Goal: Task Accomplishment & Management: Use online tool/utility

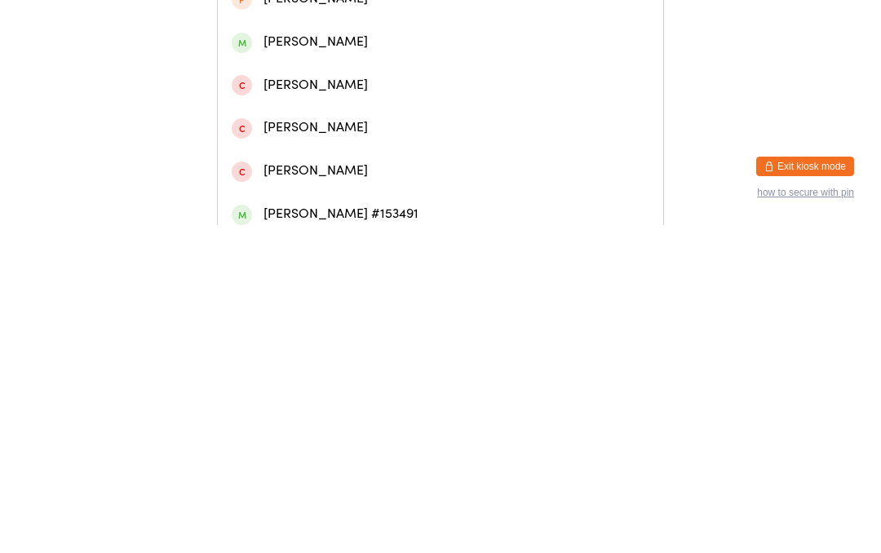
type input "[PERSON_NAME]"
click at [405, 73] on div "[PERSON_NAME]" at bounding box center [441, 69] width 418 height 22
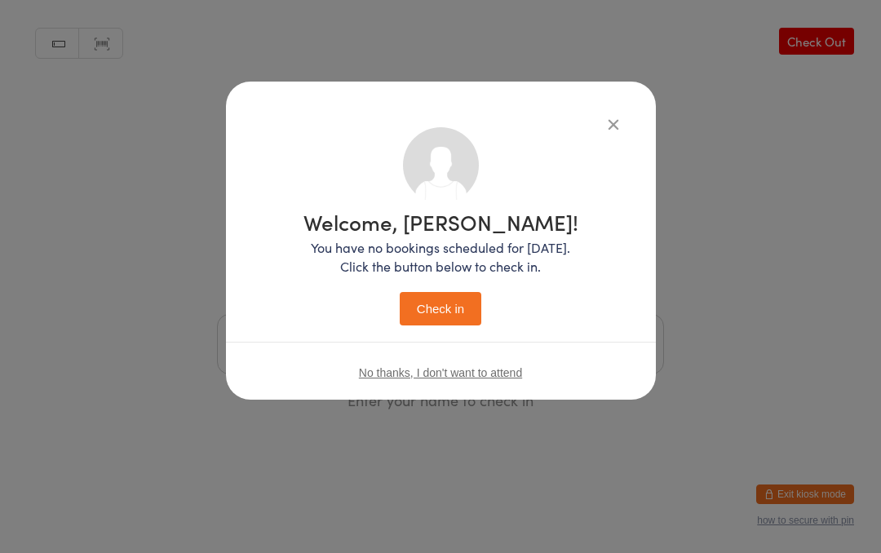
click at [445, 300] on button "Check in" at bounding box center [441, 308] width 82 height 33
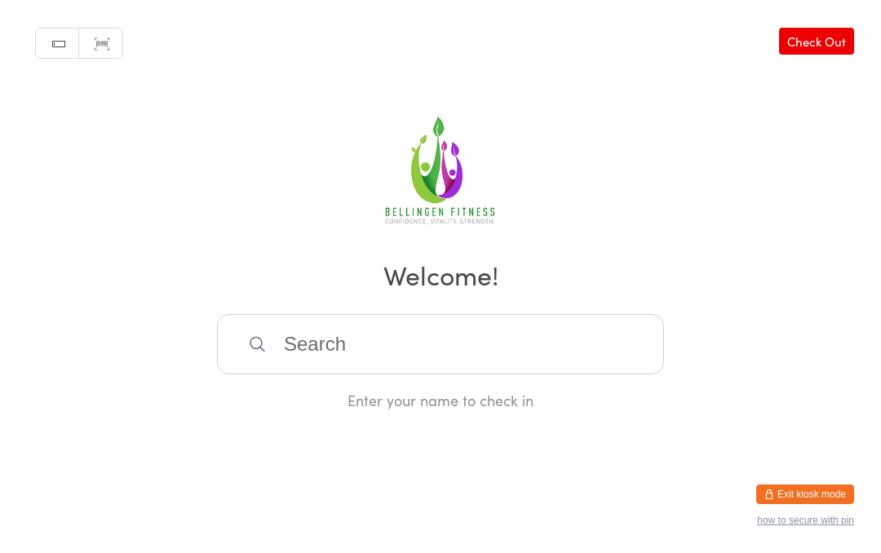
click at [325, 328] on input "search" at bounding box center [440, 344] width 447 height 60
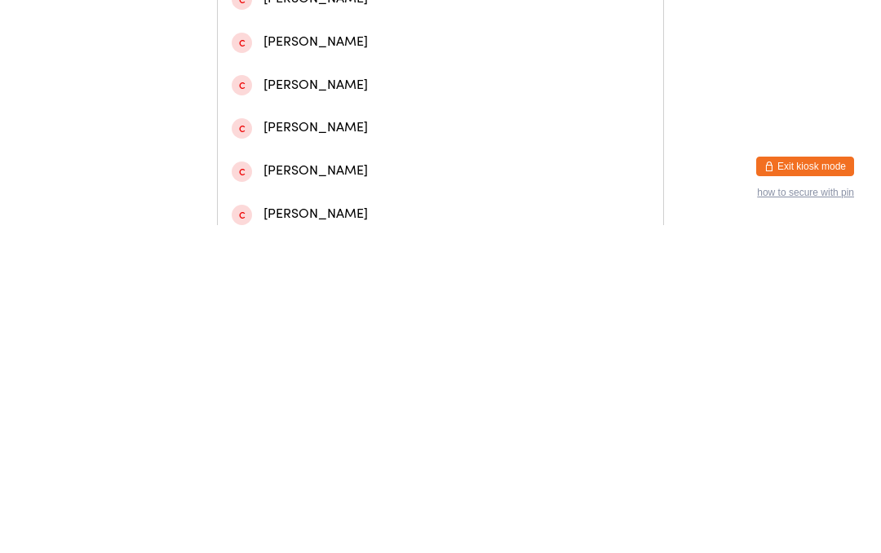
type input "[PERSON_NAME] can"
click at [356, 80] on div "[PERSON_NAME]" at bounding box center [441, 69] width 418 height 22
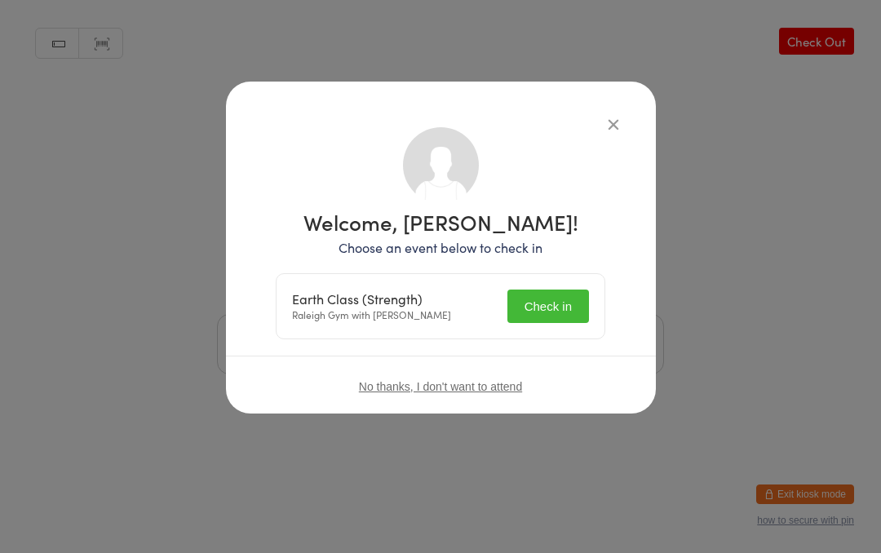
click at [527, 299] on button "Check in" at bounding box center [548, 306] width 82 height 33
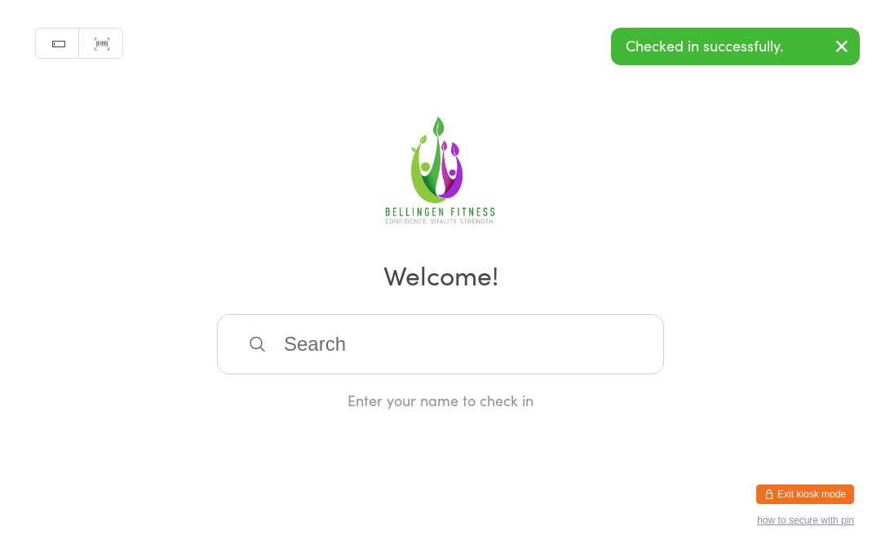
click at [313, 356] on input "search" at bounding box center [440, 344] width 447 height 60
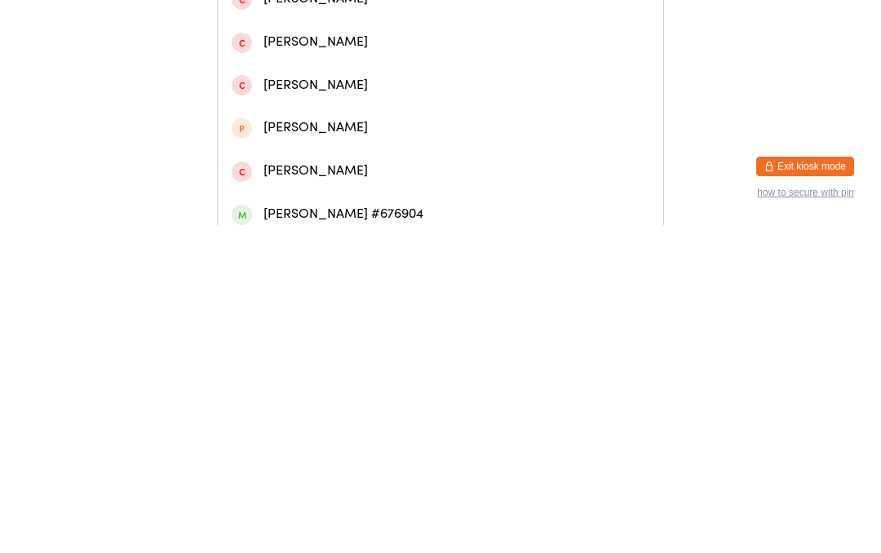
type input "[PERSON_NAME]"
click at [293, 76] on div "[PERSON_NAME]" at bounding box center [441, 69] width 418 height 22
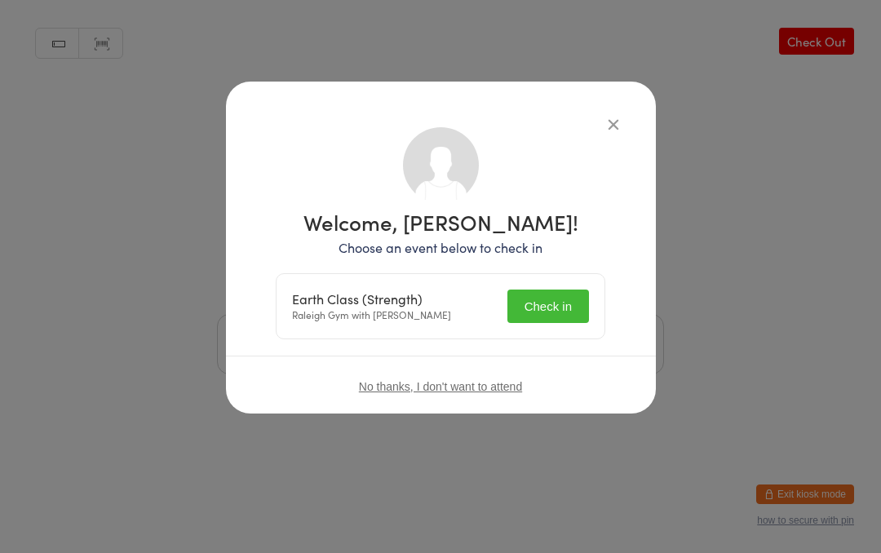
click at [539, 292] on button "Check in" at bounding box center [548, 306] width 82 height 33
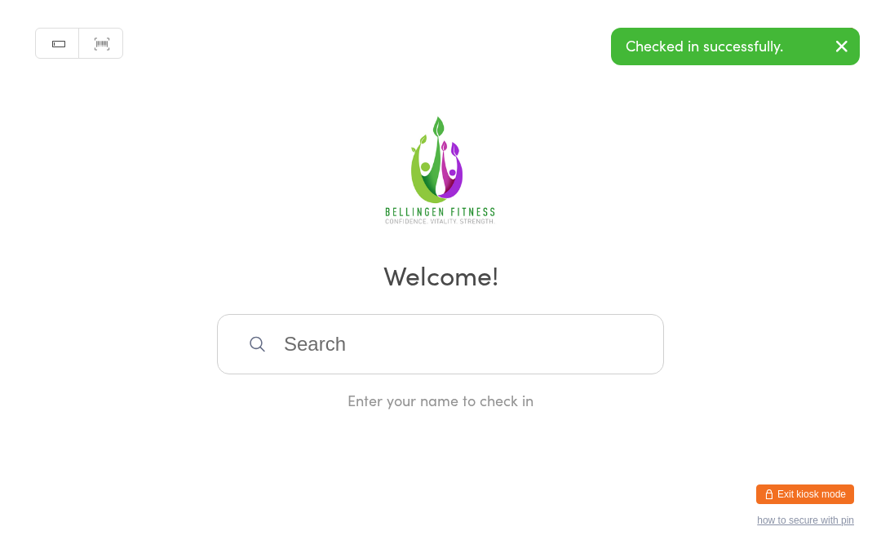
click at [491, 347] on input "search" at bounding box center [440, 344] width 447 height 60
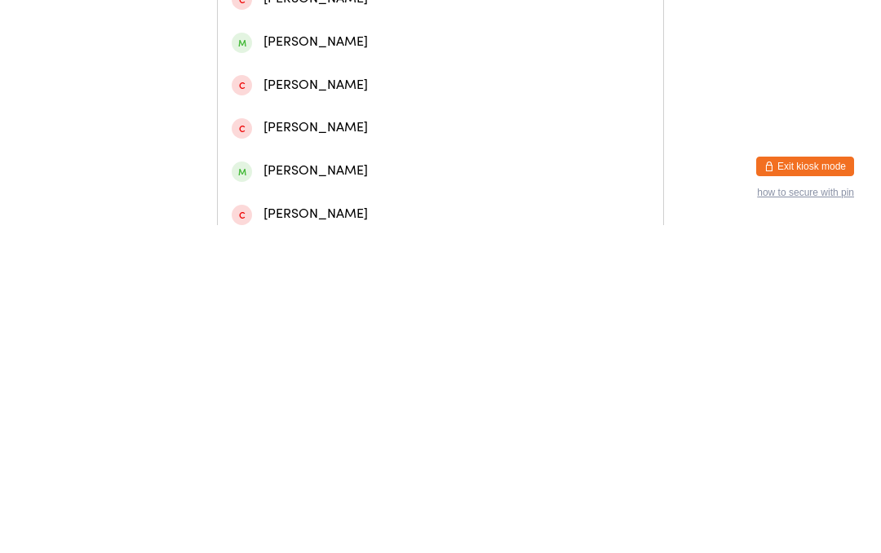
type input "Jessicacantrill"
click at [325, 91] on div "[PERSON_NAME]" at bounding box center [440, 68] width 445 height 43
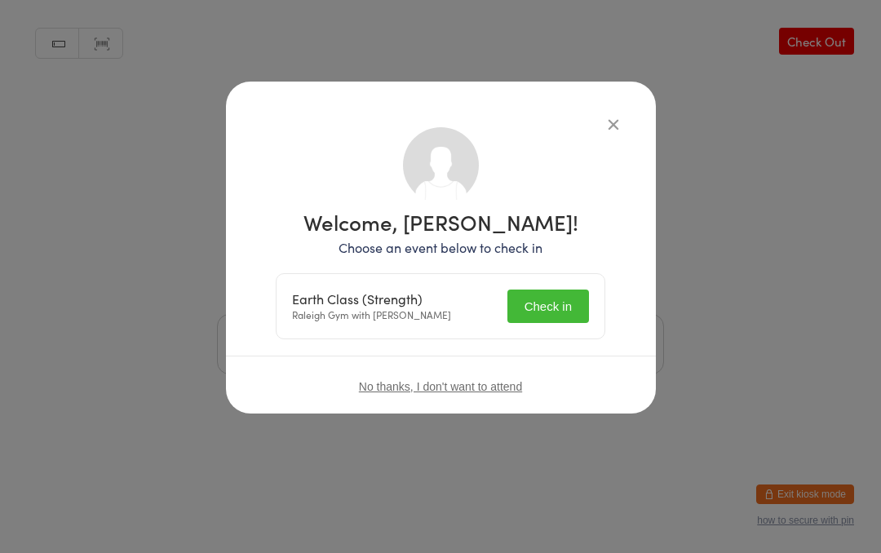
click at [534, 300] on button "Check in" at bounding box center [548, 306] width 82 height 33
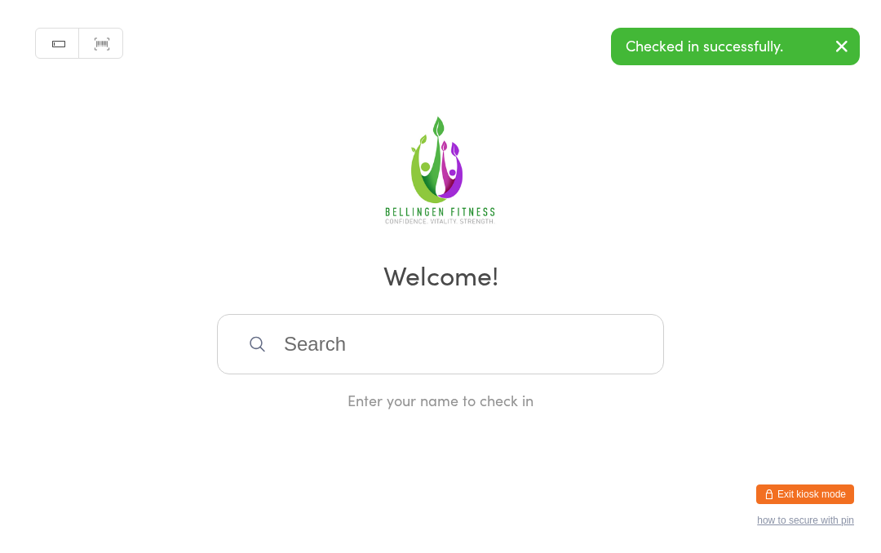
click at [279, 353] on input "search" at bounding box center [440, 344] width 447 height 60
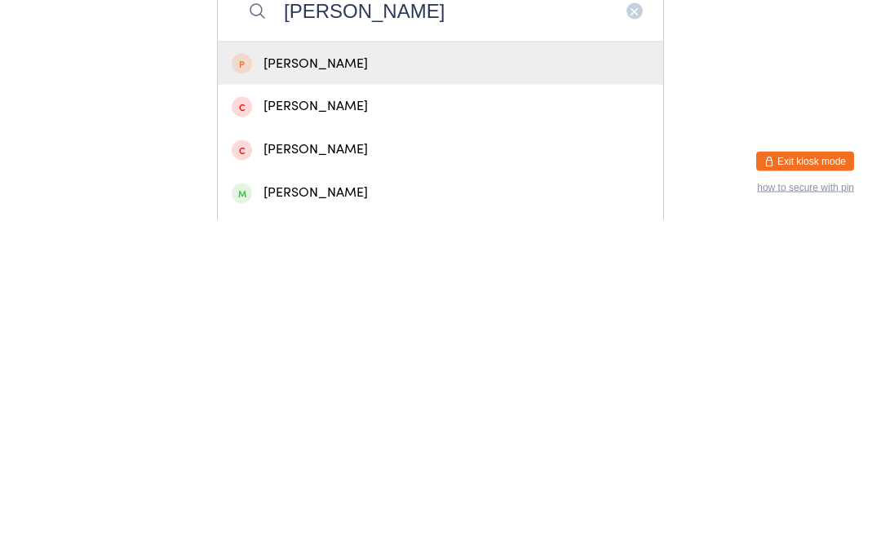
type input "[PERSON_NAME]"
click at [296, 386] on div "[PERSON_NAME]" at bounding box center [441, 397] width 418 height 22
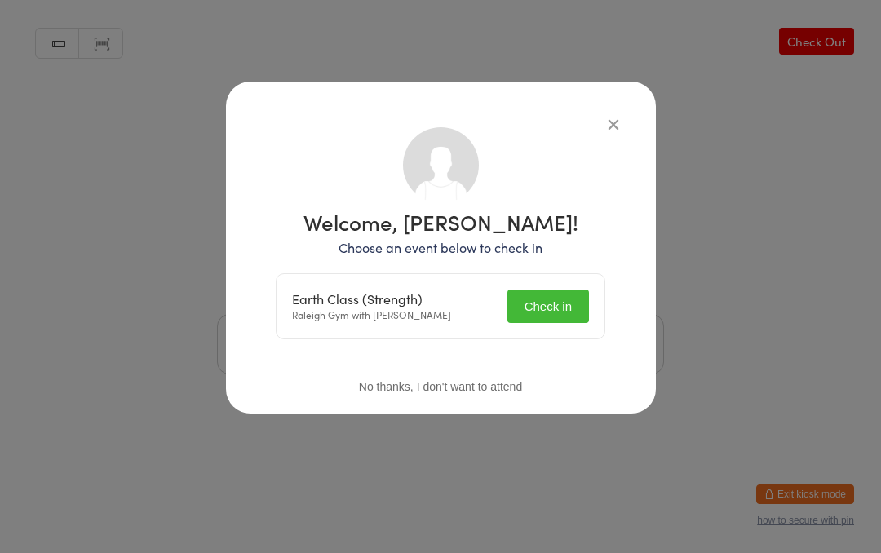
click at [542, 304] on button "Check in" at bounding box center [548, 306] width 82 height 33
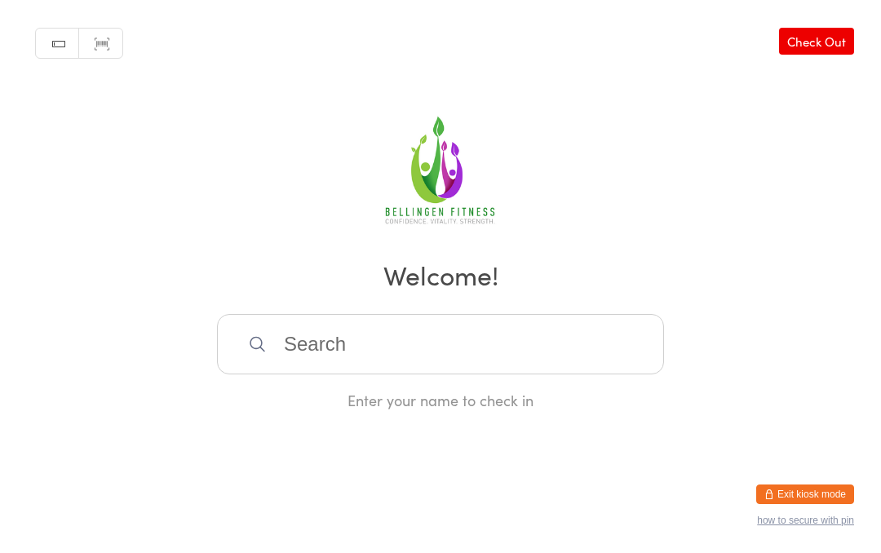
click at [376, 368] on input "search" at bounding box center [440, 344] width 447 height 60
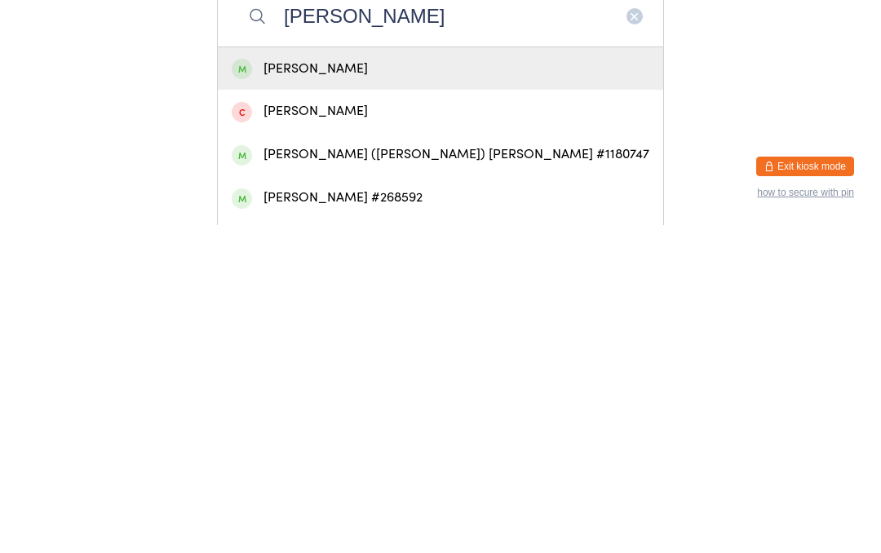
type input "[PERSON_NAME]"
click at [321, 386] on div "[PERSON_NAME]" at bounding box center [441, 397] width 418 height 22
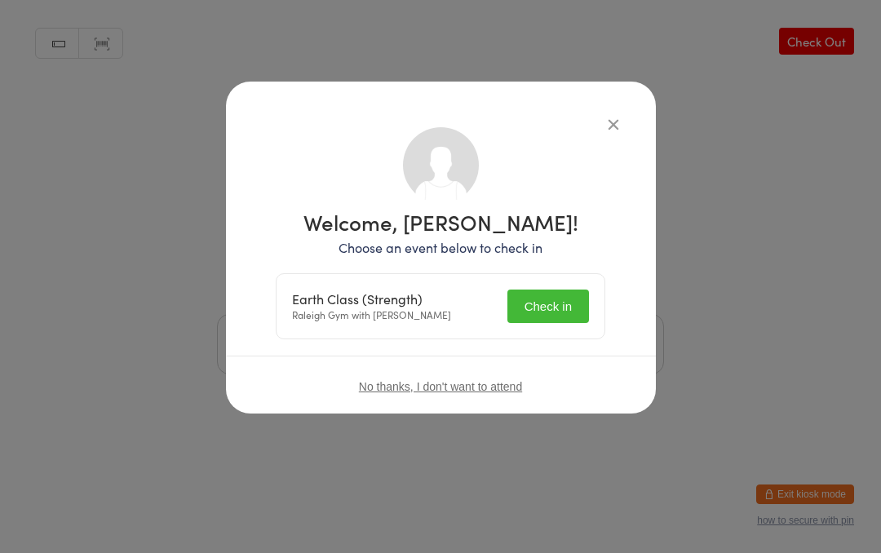
click at [548, 300] on button "Check in" at bounding box center [548, 306] width 82 height 33
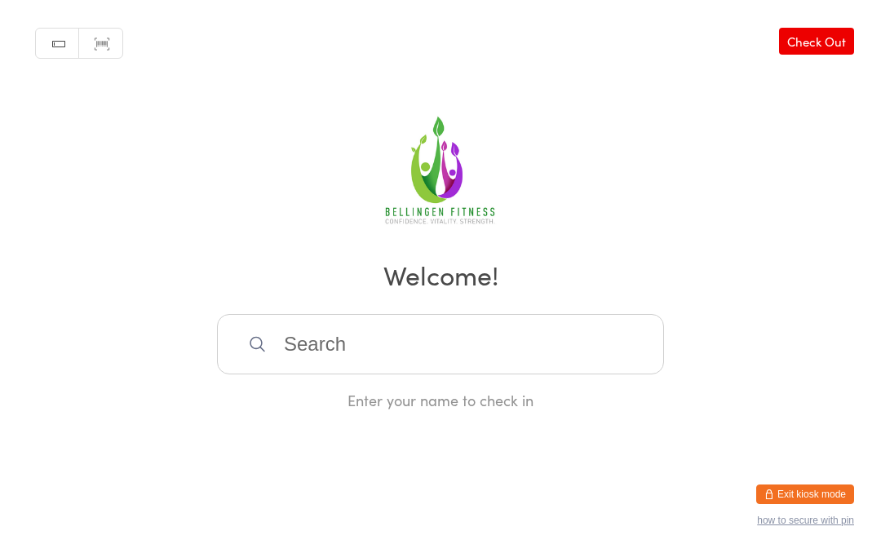
click at [383, 352] on input "search" at bounding box center [440, 344] width 447 height 60
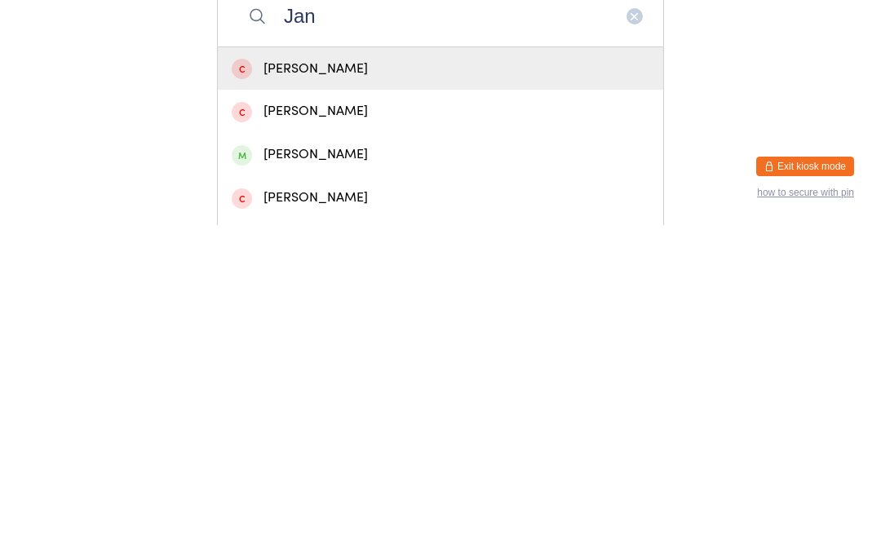
type input "Jan"
click at [321, 471] on div "[PERSON_NAME]" at bounding box center [441, 482] width 418 height 22
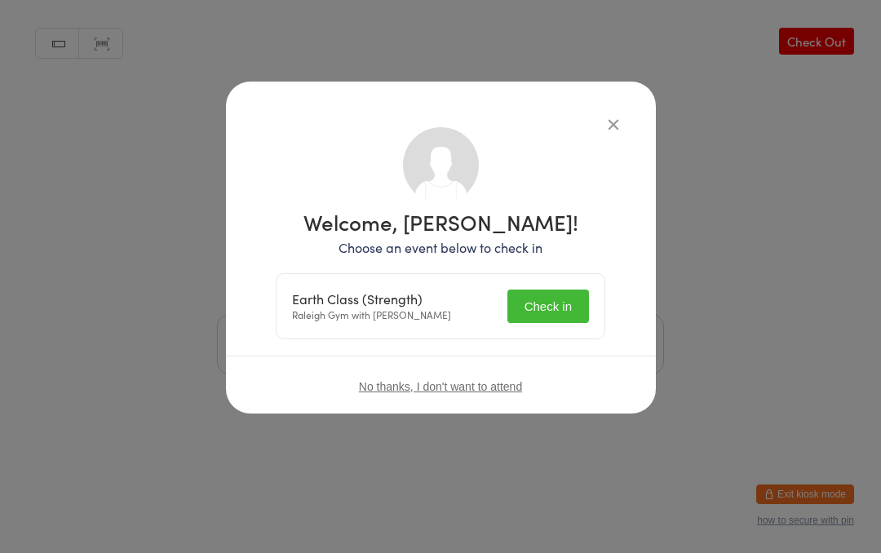
click at [545, 303] on button "Check in" at bounding box center [548, 306] width 82 height 33
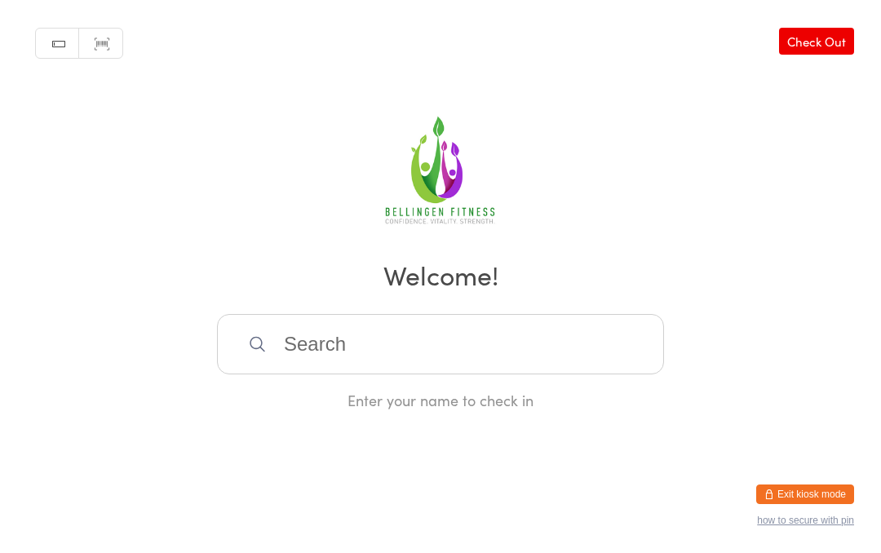
click at [268, 369] on input "search" at bounding box center [440, 344] width 447 height 60
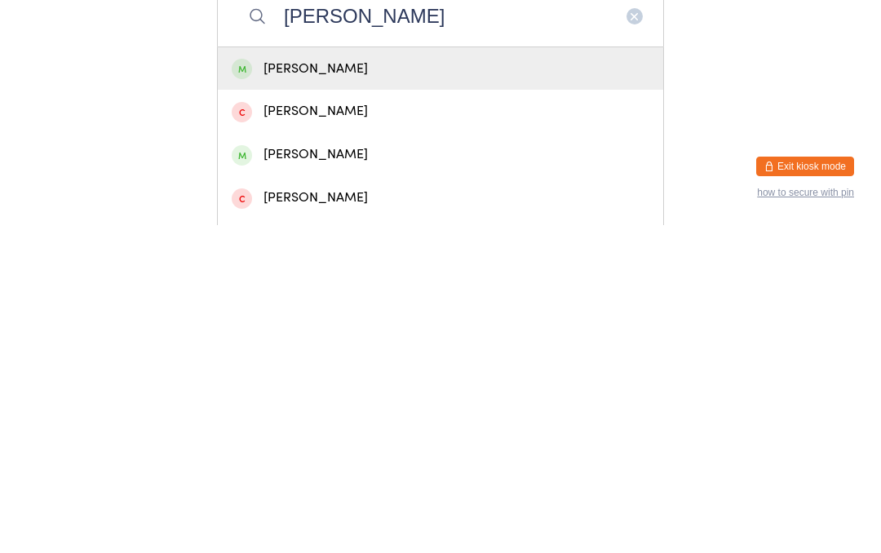
type input "[PERSON_NAME]"
click at [386, 386] on div "[PERSON_NAME]" at bounding box center [441, 397] width 418 height 22
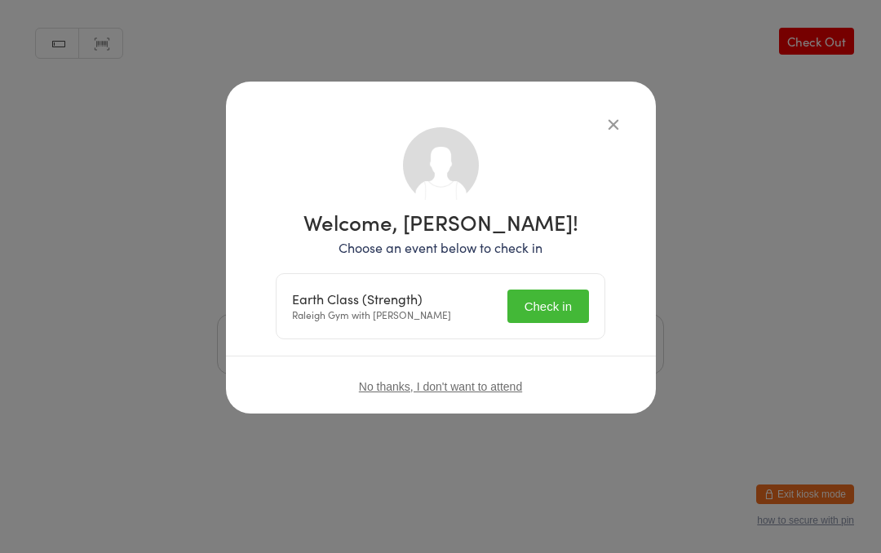
click at [577, 319] on button "Check in" at bounding box center [548, 306] width 82 height 33
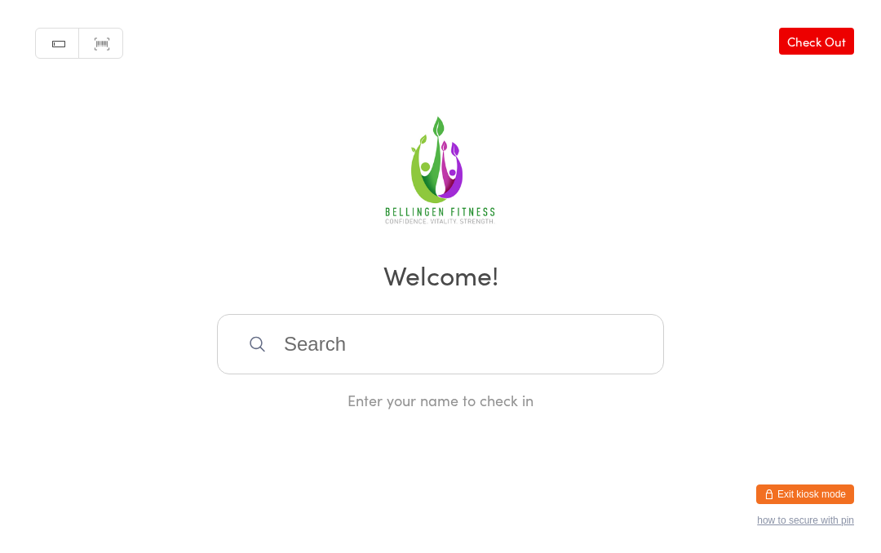
click at [360, 340] on input "search" at bounding box center [440, 344] width 447 height 60
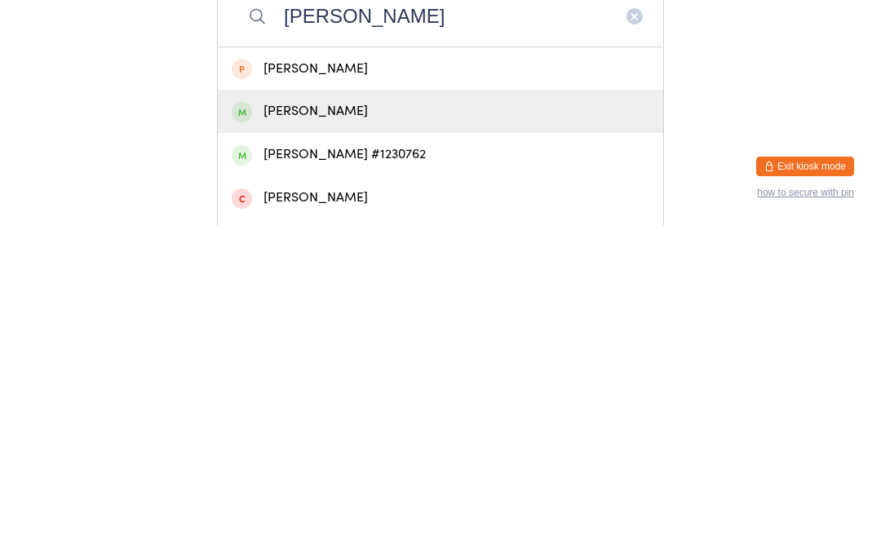
type input "[PERSON_NAME]"
click at [415, 428] on div "[PERSON_NAME]" at bounding box center [441, 439] width 418 height 22
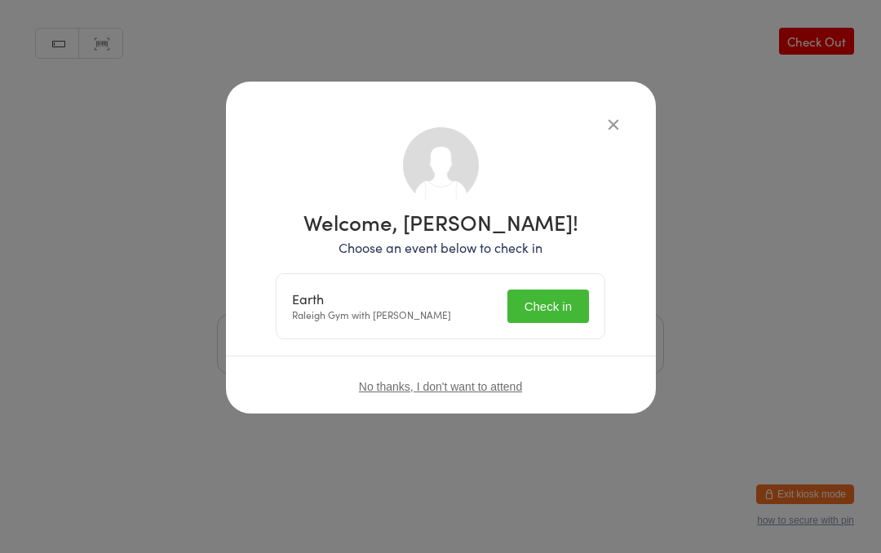
click at [546, 309] on button "Check in" at bounding box center [548, 306] width 82 height 33
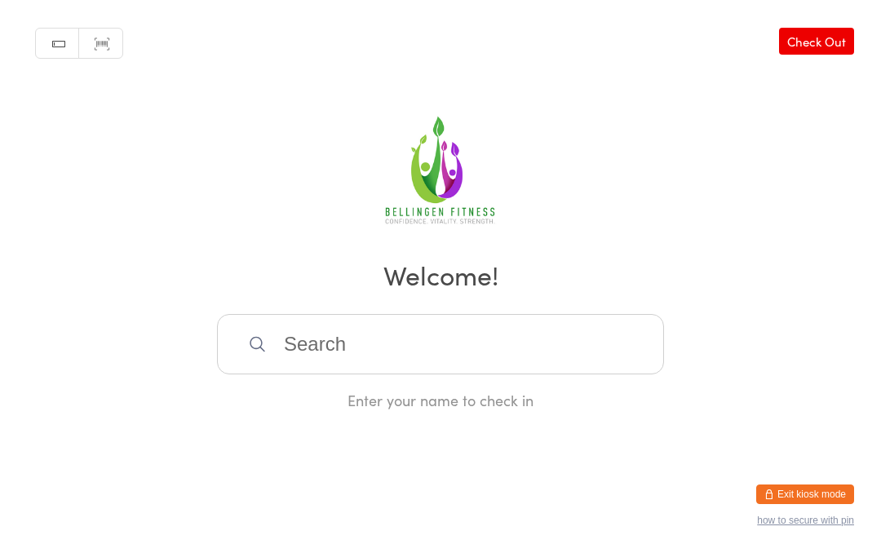
click at [342, 363] on input "search" at bounding box center [440, 344] width 447 height 60
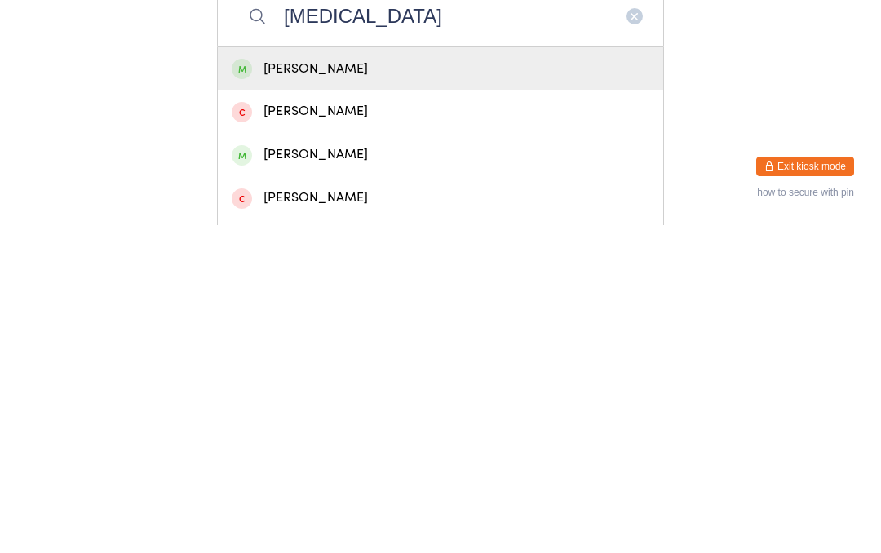
type input "[MEDICAL_DATA]"
click at [348, 386] on div "[PERSON_NAME]" at bounding box center [441, 397] width 418 height 22
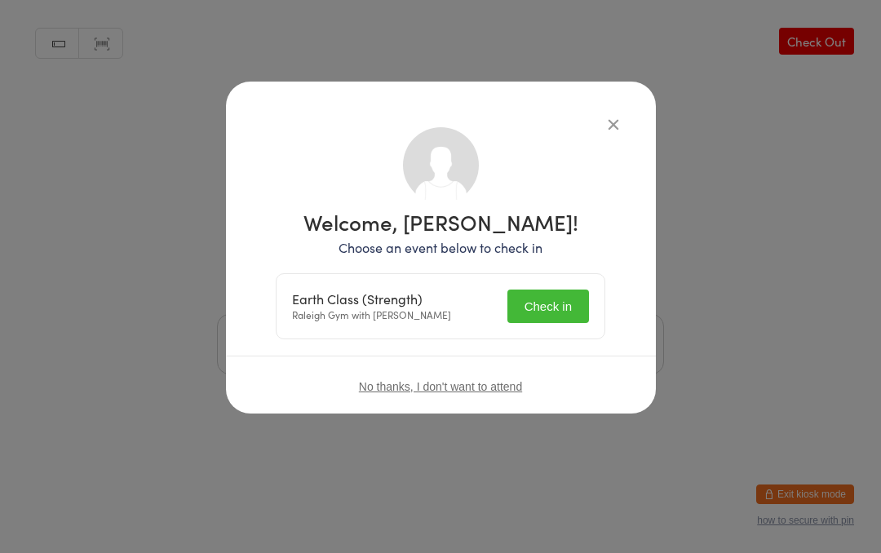
click at [550, 307] on button "Check in" at bounding box center [548, 306] width 82 height 33
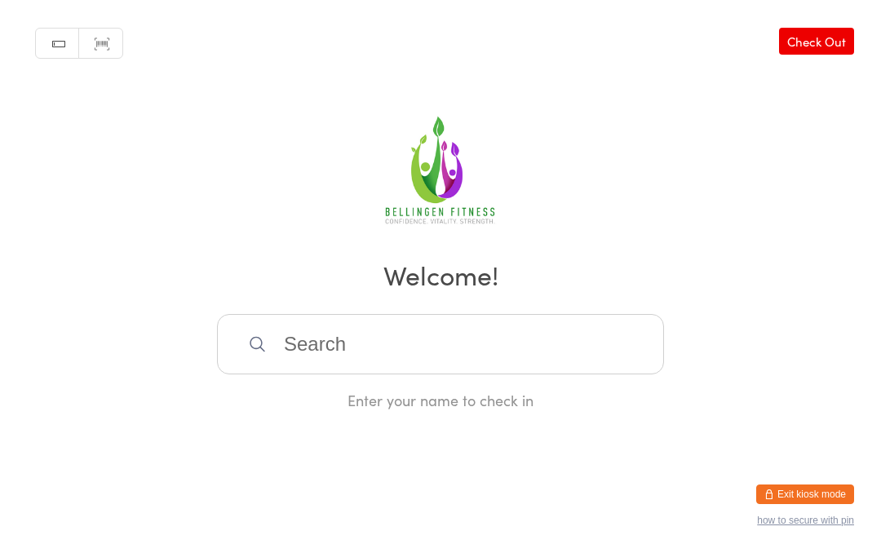
click at [424, 365] on input "search" at bounding box center [440, 344] width 447 height 60
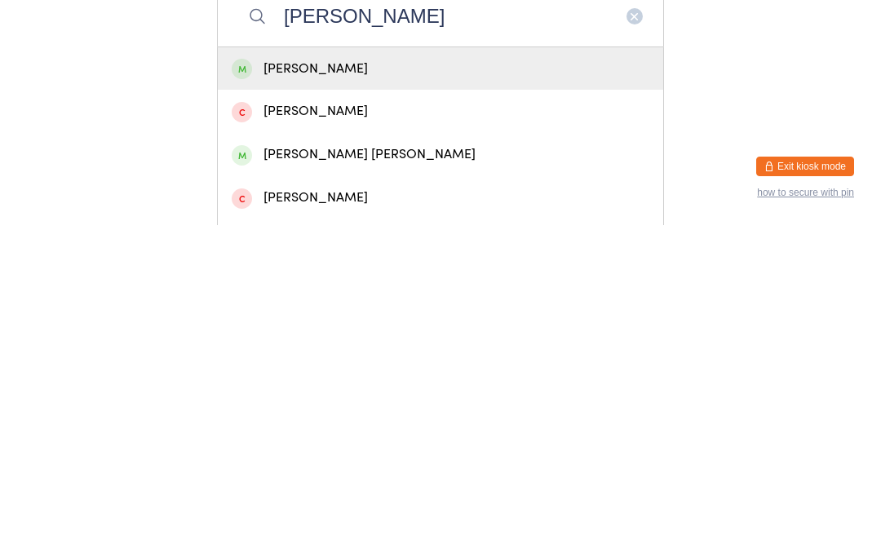
type input "[PERSON_NAME]"
click at [358, 386] on div "[PERSON_NAME]" at bounding box center [441, 397] width 418 height 22
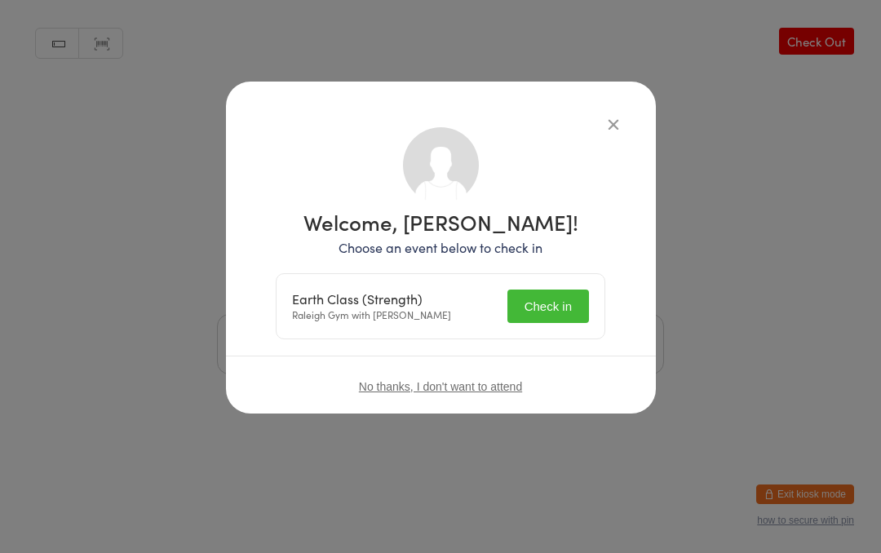
click at [565, 308] on button "Check in" at bounding box center [548, 306] width 82 height 33
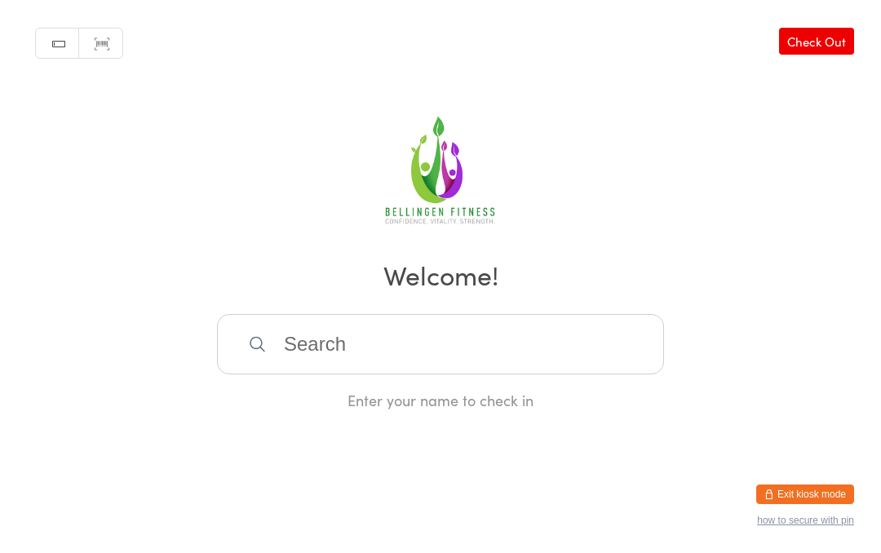
click at [397, 364] on input "search" at bounding box center [440, 344] width 447 height 60
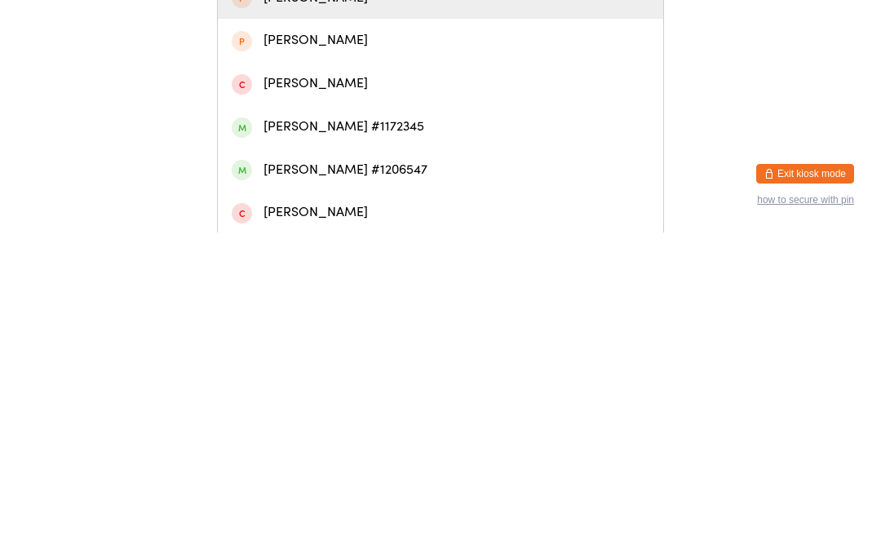
scroll to position [113, 0]
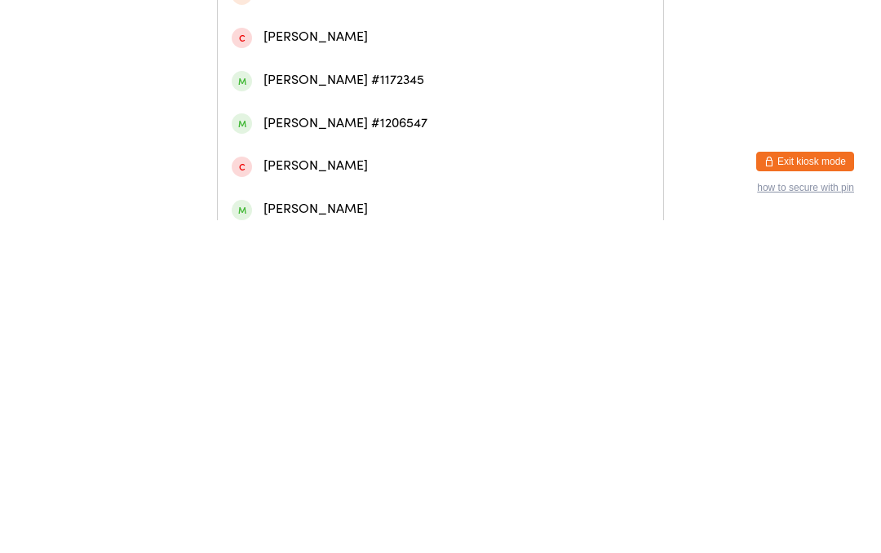
type input "[PERSON_NAME]"
click at [383, 445] on div "[PERSON_NAME] #1206547" at bounding box center [441, 456] width 418 height 22
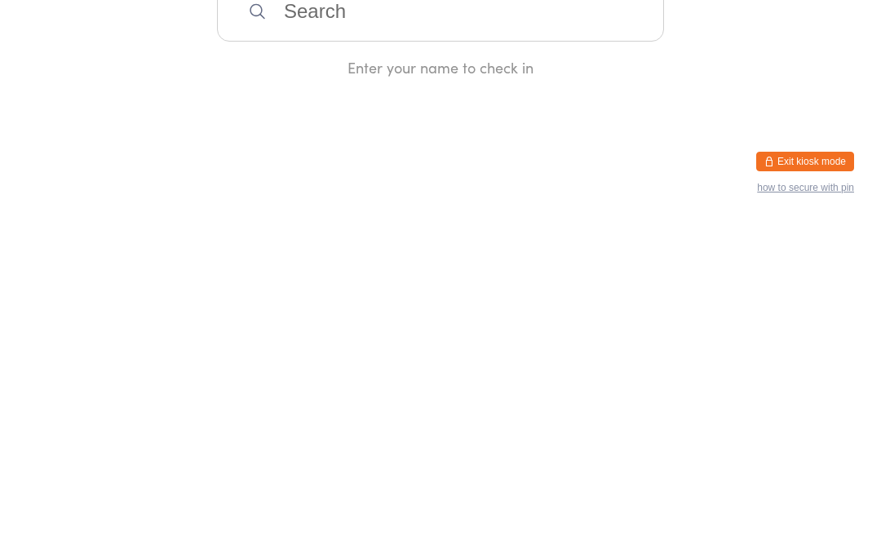
scroll to position [0, 0]
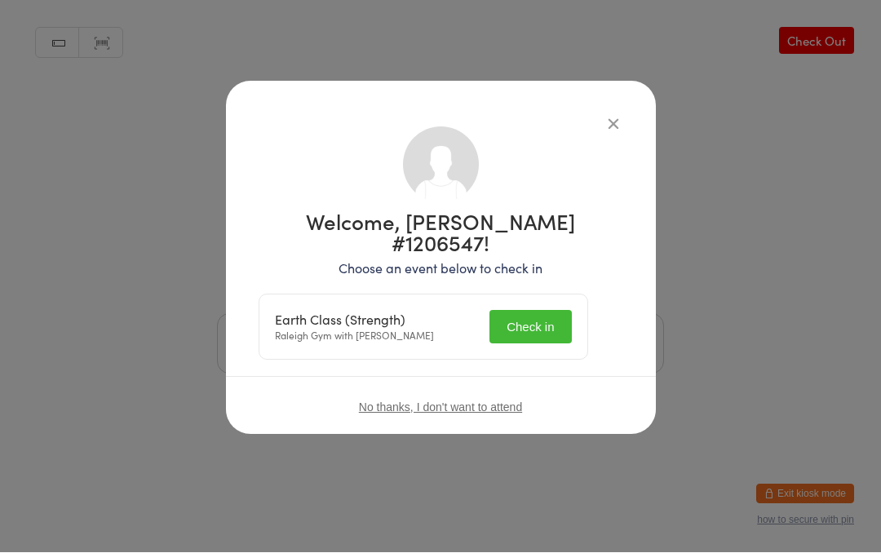
click at [550, 311] on button "Check in" at bounding box center [530, 327] width 82 height 33
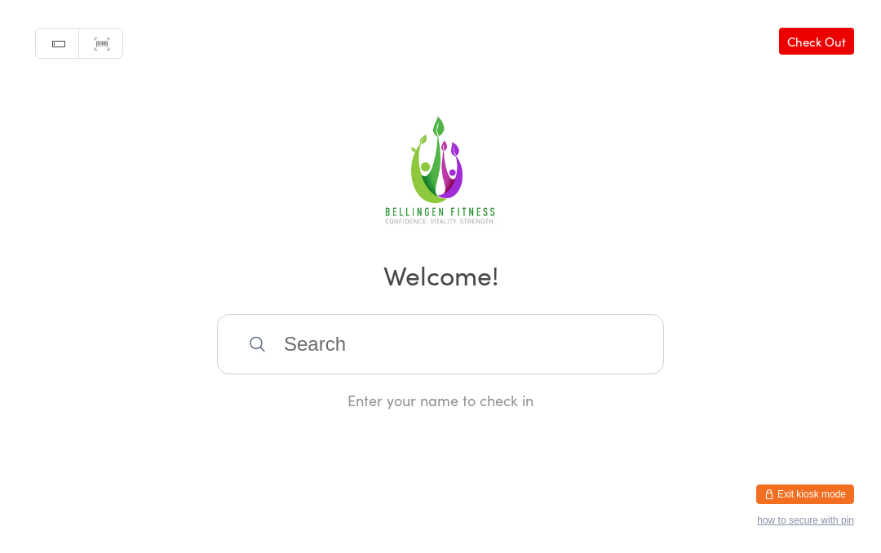
click at [369, 365] on input "search" at bounding box center [440, 344] width 447 height 60
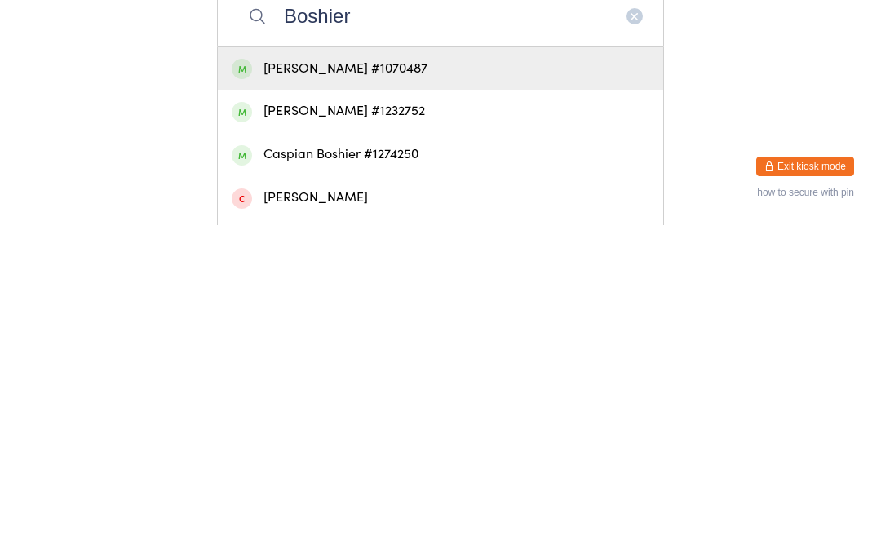
type input "Boshier"
click at [375, 386] on div "[PERSON_NAME] #1070487" at bounding box center [441, 397] width 418 height 22
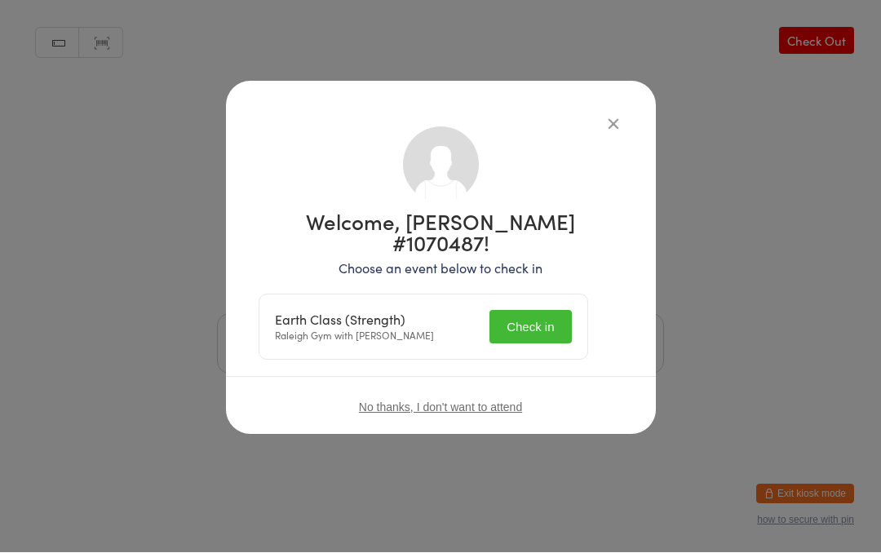
click at [539, 311] on button "Check in" at bounding box center [530, 327] width 82 height 33
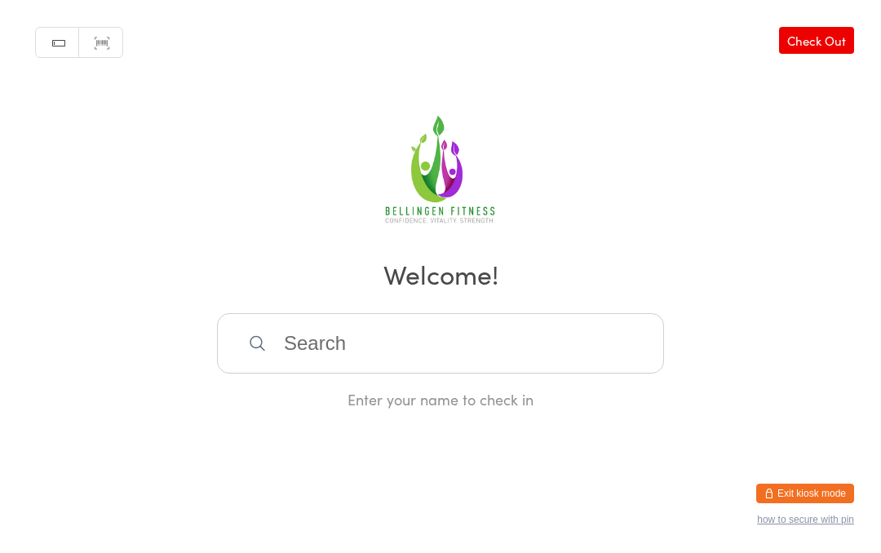
click at [420, 350] on input "search" at bounding box center [440, 344] width 447 height 60
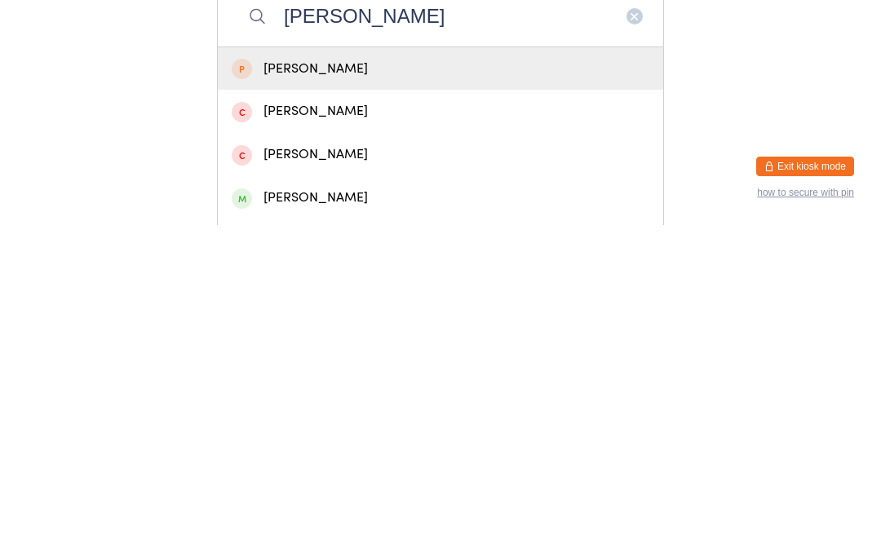
type input "[PERSON_NAME]"
click at [250, 515] on div "[PERSON_NAME]" at bounding box center [441, 526] width 418 height 22
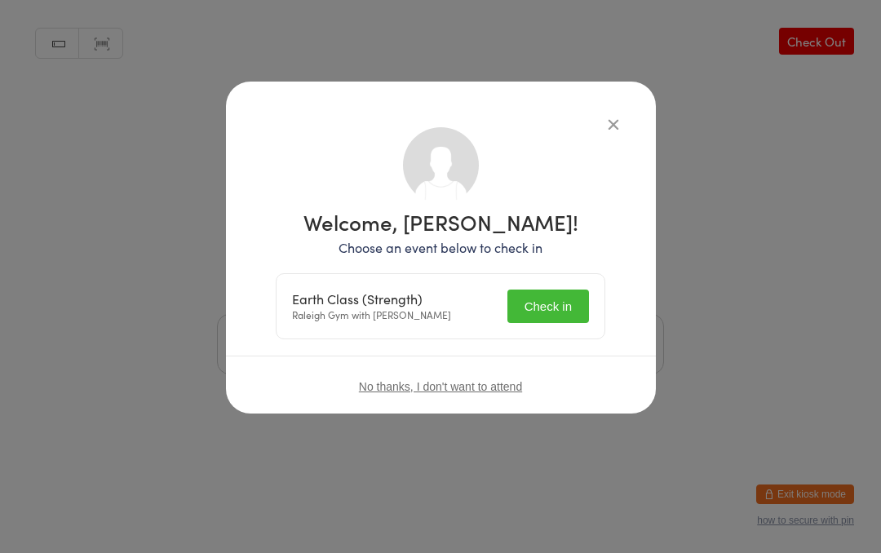
click at [553, 321] on button "Check in" at bounding box center [548, 306] width 82 height 33
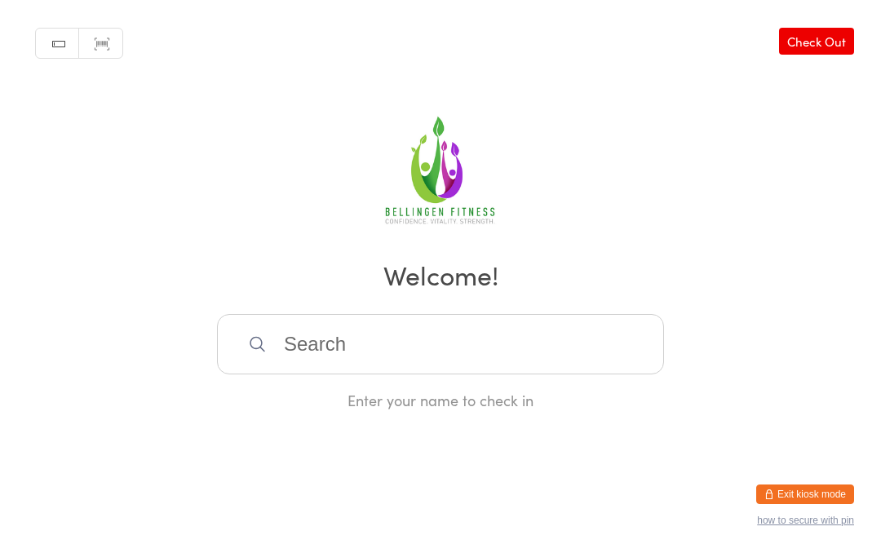
click at [520, 332] on input "search" at bounding box center [440, 344] width 447 height 60
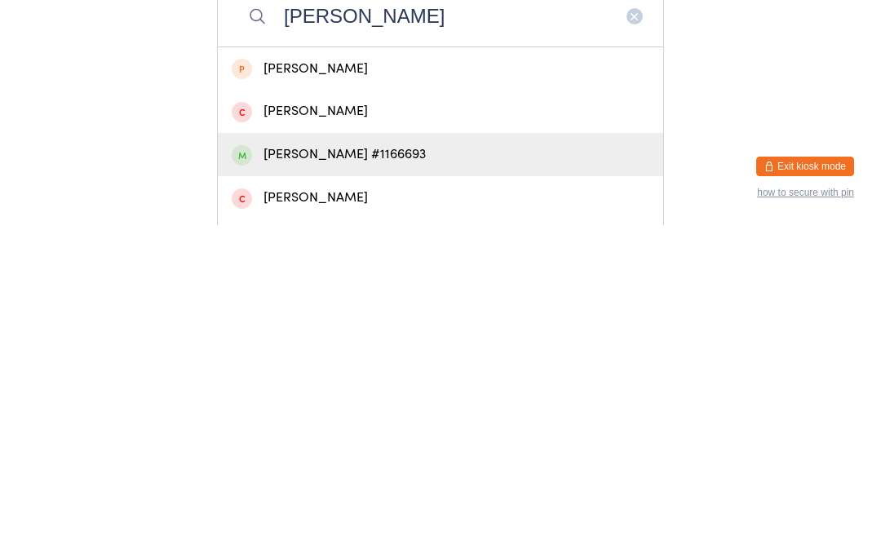
type input "[PERSON_NAME]"
click at [381, 471] on div "[PERSON_NAME] #1166693" at bounding box center [441, 482] width 418 height 22
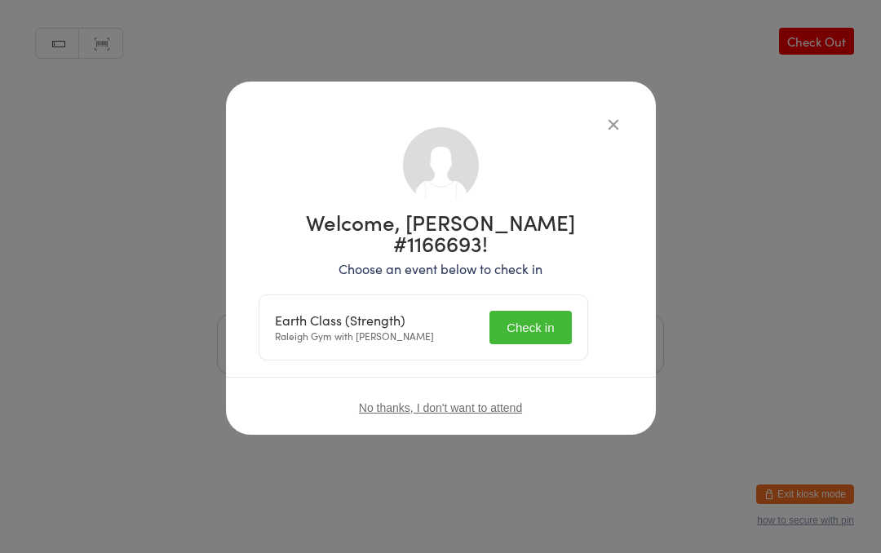
click at [537, 311] on button "Check in" at bounding box center [530, 327] width 82 height 33
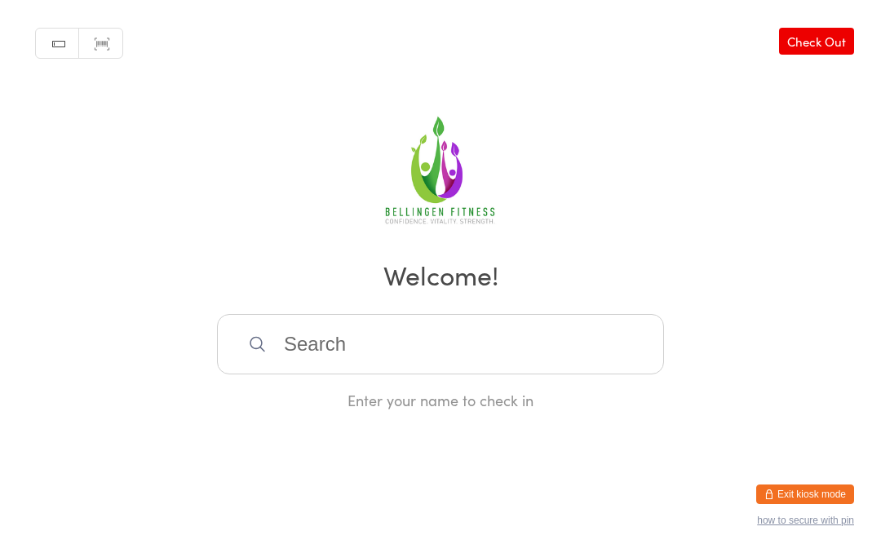
click at [349, 358] on input "search" at bounding box center [440, 344] width 447 height 60
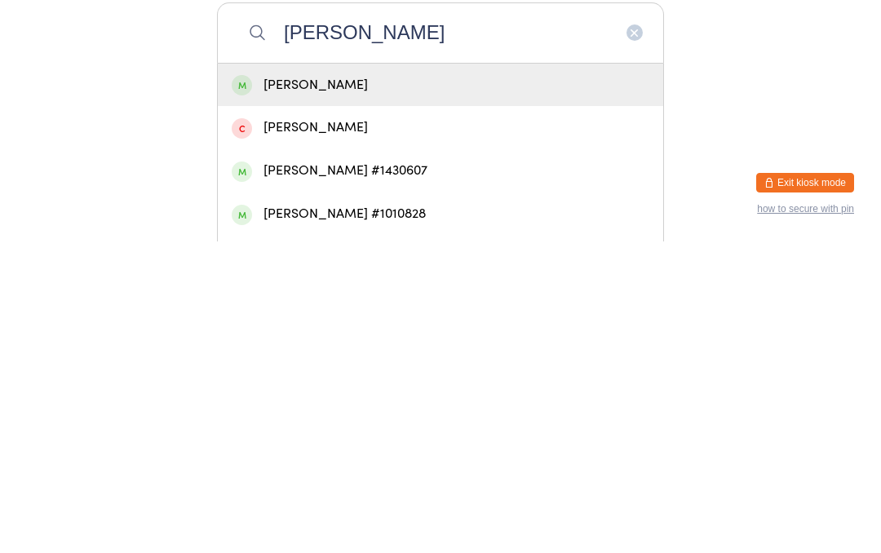
type input "[PERSON_NAME]"
click at [378, 515] on div "[PERSON_NAME] #1010828" at bounding box center [441, 526] width 418 height 22
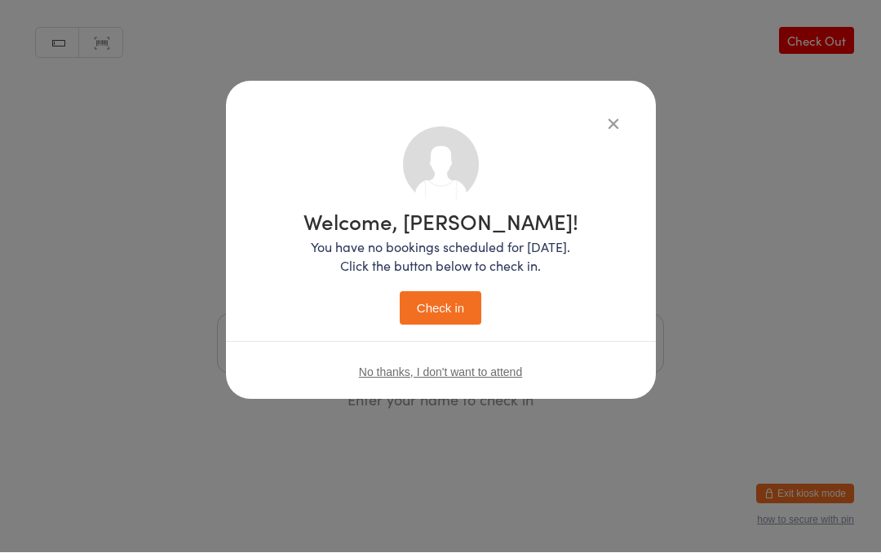
click at [444, 308] on button "Check in" at bounding box center [441, 308] width 82 height 33
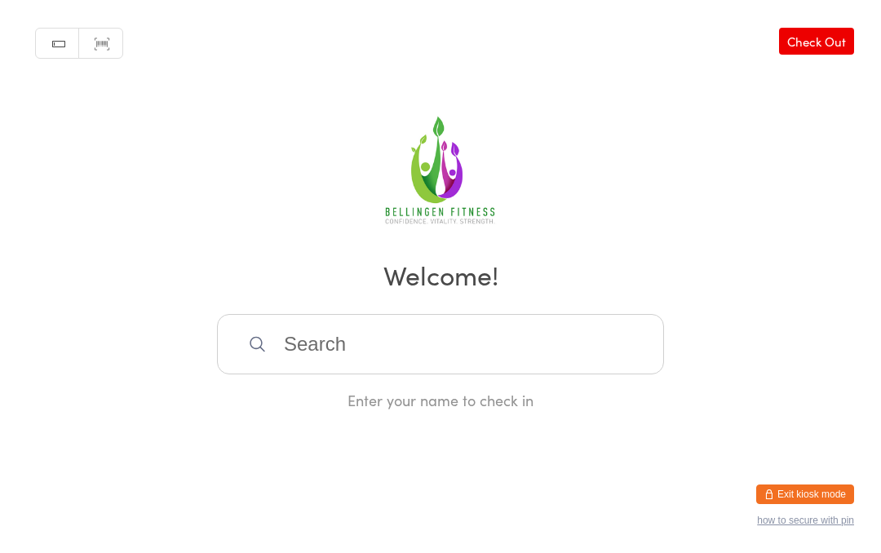
click at [437, 354] on input "search" at bounding box center [440, 344] width 447 height 60
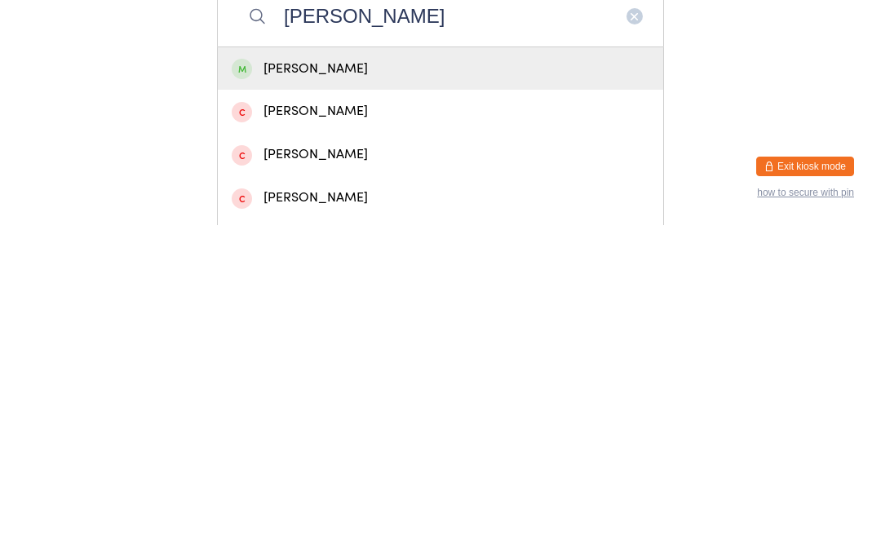
type input "[PERSON_NAME]"
click at [307, 375] on div "[PERSON_NAME]" at bounding box center [440, 396] width 445 height 43
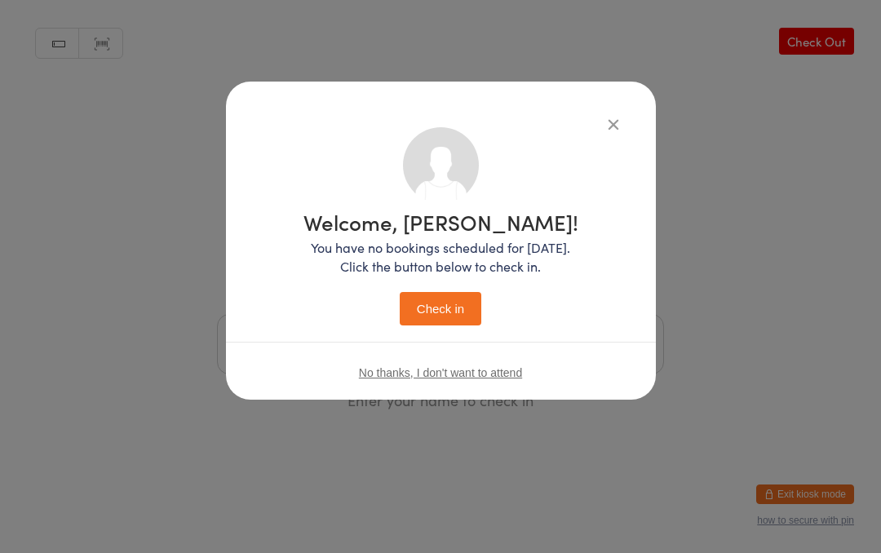
click at [450, 316] on button "Check in" at bounding box center [441, 308] width 82 height 33
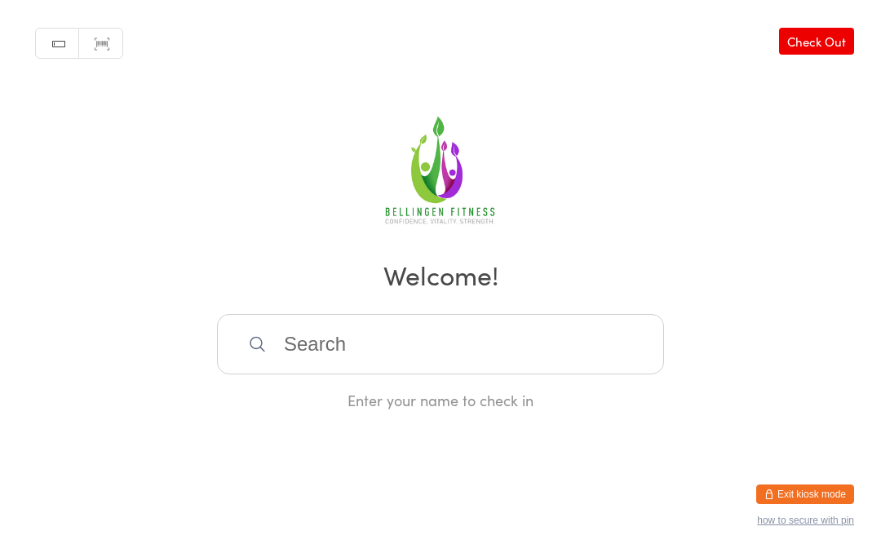
click at [463, 360] on input "search" at bounding box center [440, 344] width 447 height 60
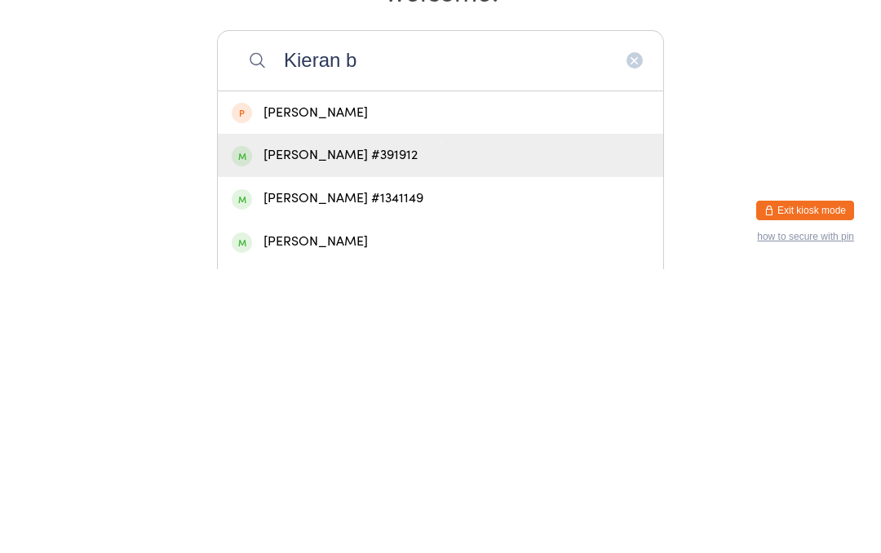
type input "Kieran b"
click at [356, 428] on div "[PERSON_NAME] #391912" at bounding box center [441, 439] width 418 height 22
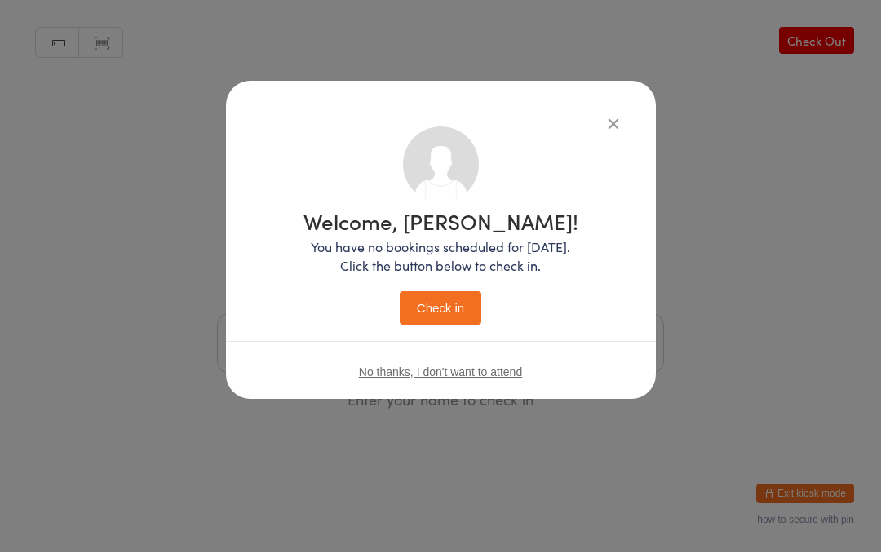
click at [448, 309] on button "Check in" at bounding box center [441, 308] width 82 height 33
